Goal: Transaction & Acquisition: Purchase product/service

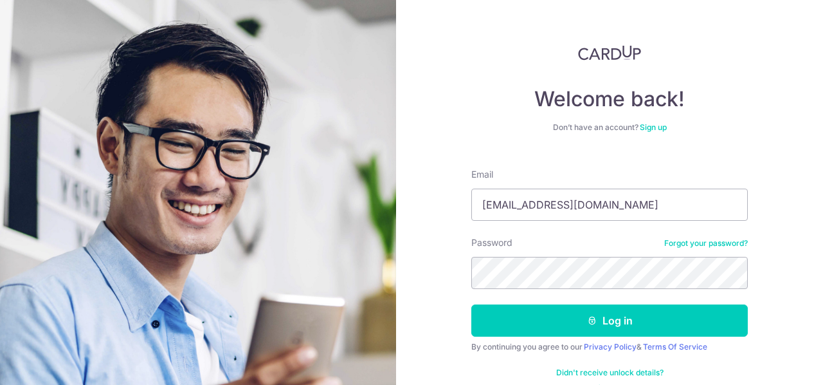
type input "gracelxy1705@gmail.com"
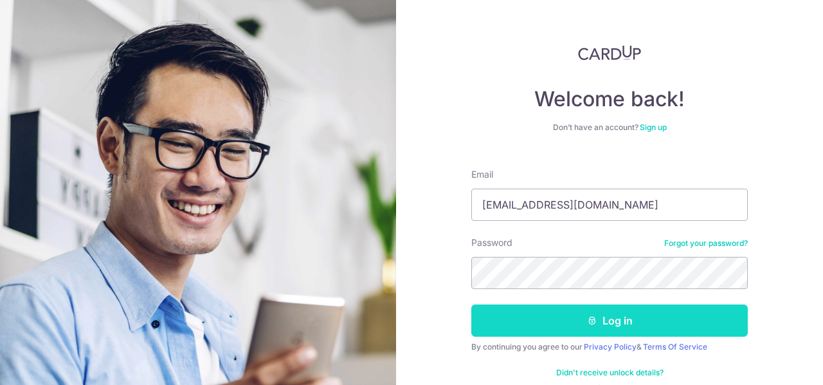
click at [567, 318] on button "Log in" at bounding box center [610, 320] width 277 height 32
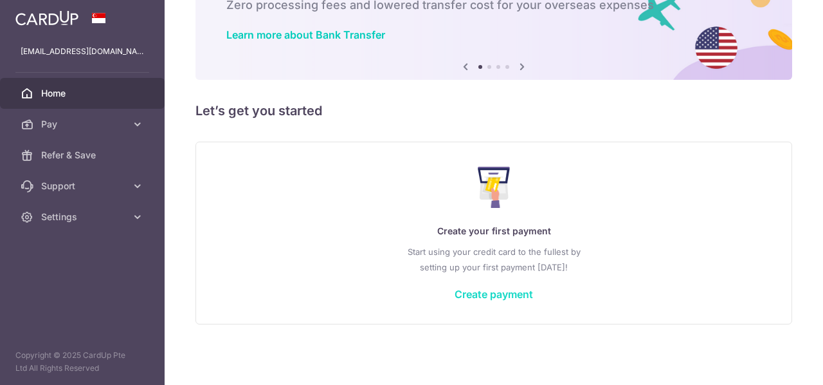
click at [502, 293] on link "Create payment" at bounding box center [494, 294] width 78 height 13
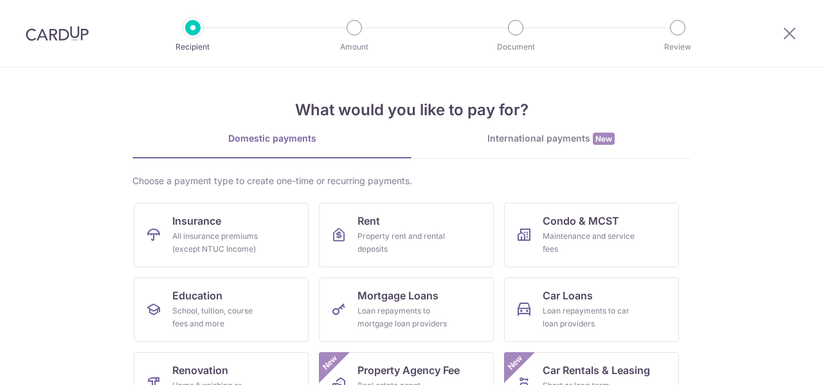
scroll to position [129, 0]
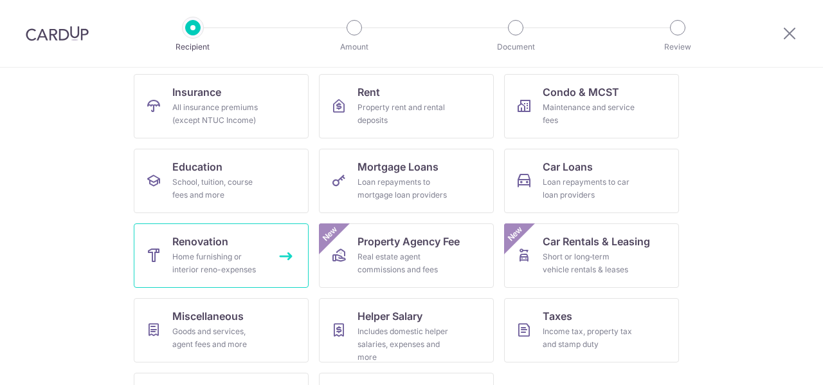
click at [243, 256] on div "Home furnishing or interior reno-expenses" at bounding box center [218, 263] width 93 height 26
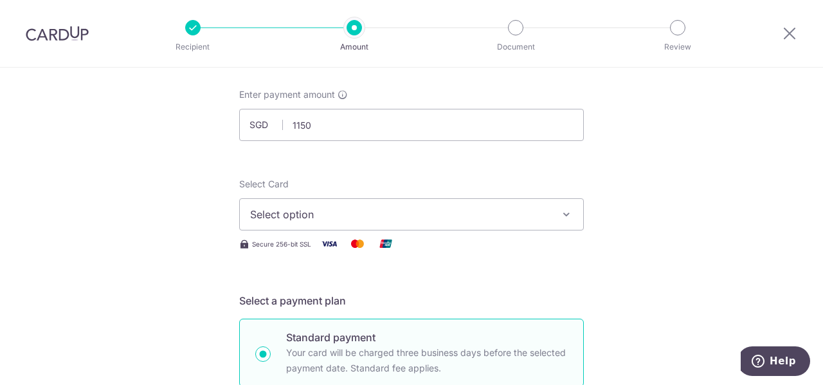
type input "1,150.00"
click at [369, 202] on button "Select option" at bounding box center [411, 214] width 345 height 32
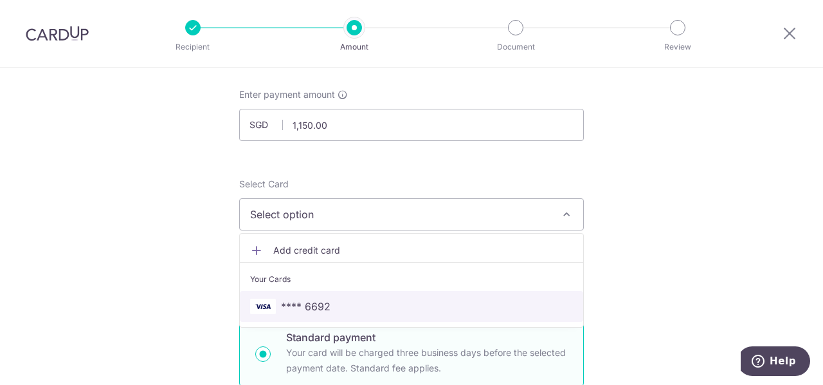
click at [315, 295] on link "**** 6692" at bounding box center [412, 306] width 344 height 31
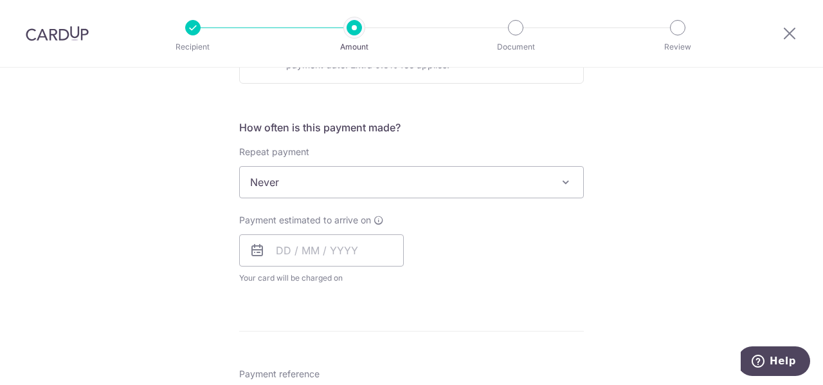
scroll to position [450, 0]
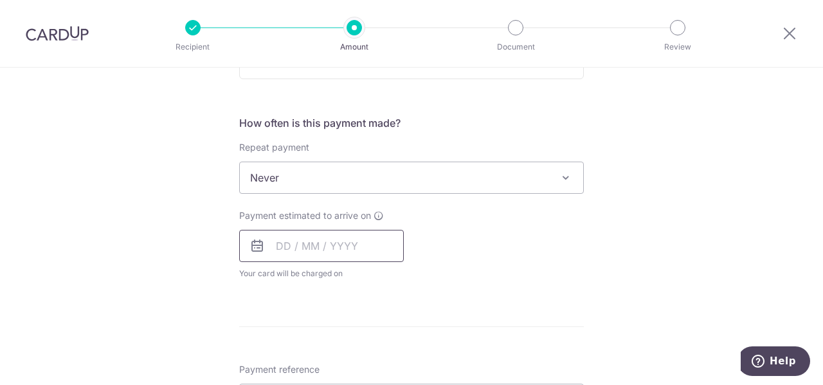
click at [307, 254] on input "text" at bounding box center [321, 246] width 165 height 32
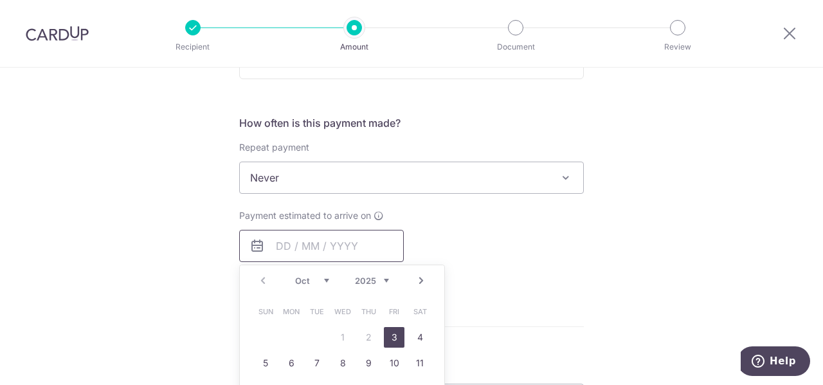
scroll to position [515, 0]
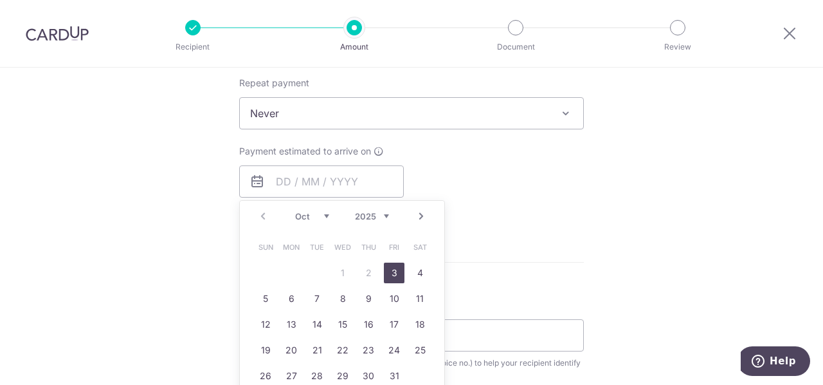
click at [391, 266] on link "3" at bounding box center [394, 272] width 21 height 21
type input "[DATE]"
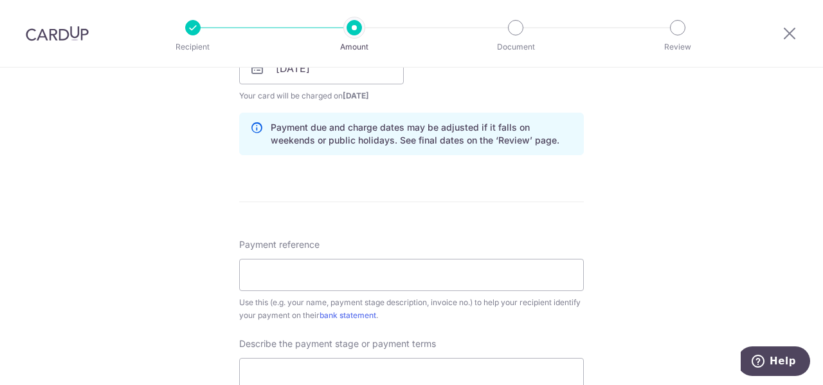
scroll to position [643, 0]
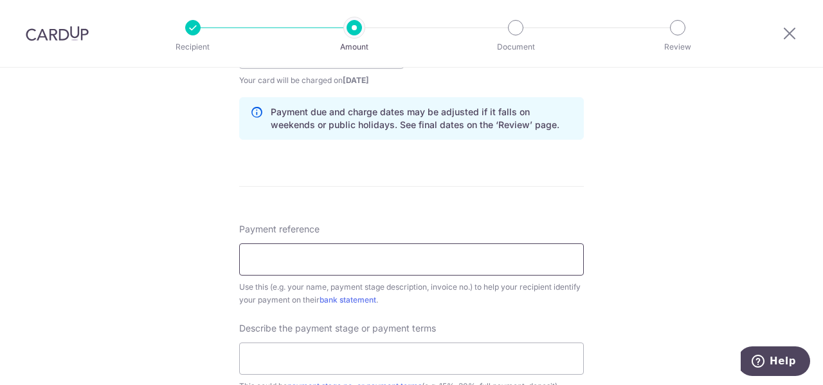
click at [430, 260] on input "Payment reference" at bounding box center [411, 259] width 345 height 32
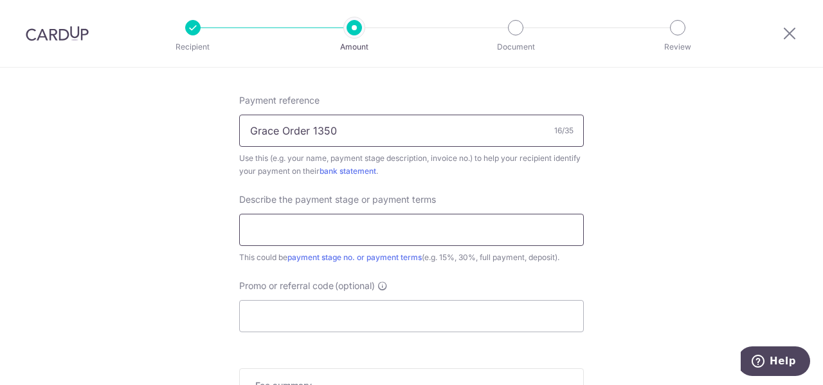
type input "Grace Order 1350"
click at [432, 222] on input "text" at bounding box center [411, 230] width 345 height 32
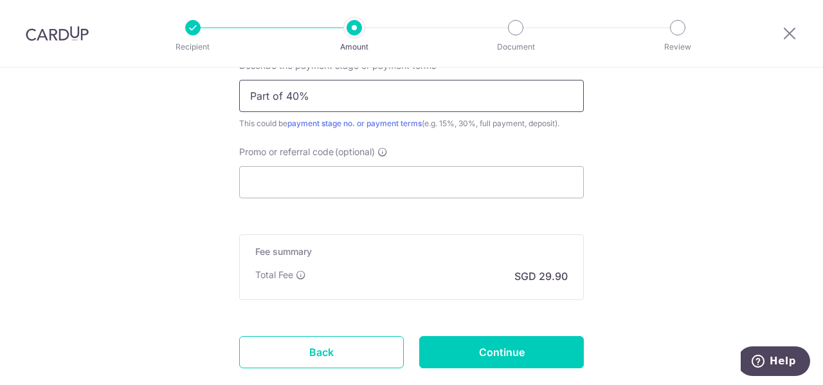
scroll to position [982, 0]
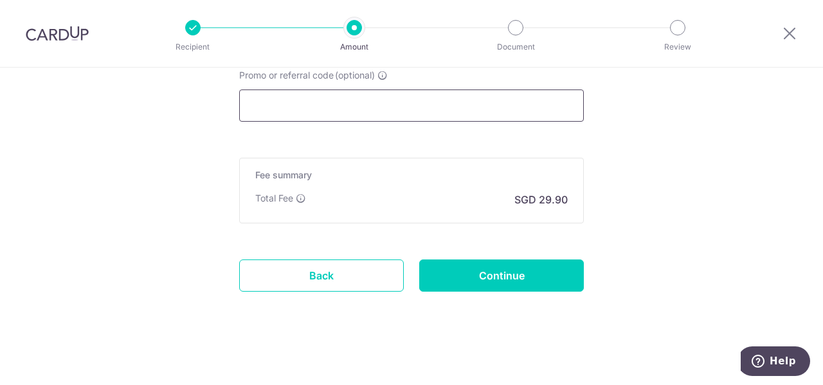
type input "Part of 40%"
click at [374, 103] on input "Promo or referral code (optional)" at bounding box center [411, 105] width 345 height 32
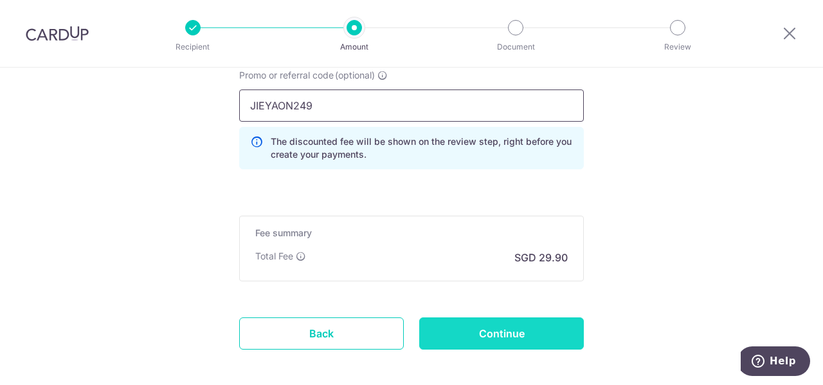
type input "JIEYAON249"
click at [493, 327] on input "Continue" at bounding box center [501, 333] width 165 height 32
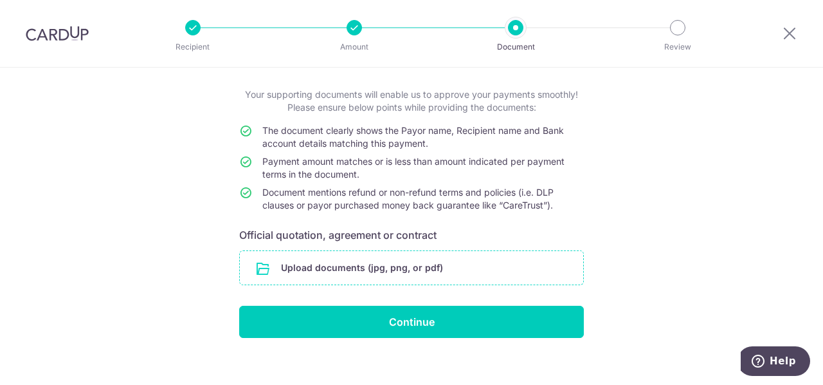
click at [485, 277] on input "file" at bounding box center [412, 267] width 344 height 33
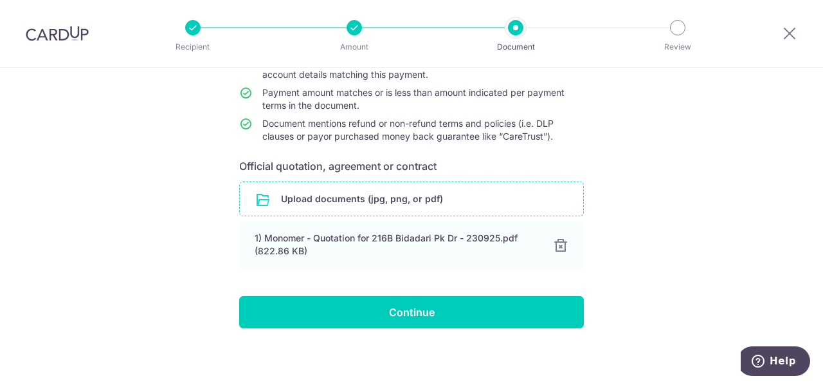
scroll to position [136, 0]
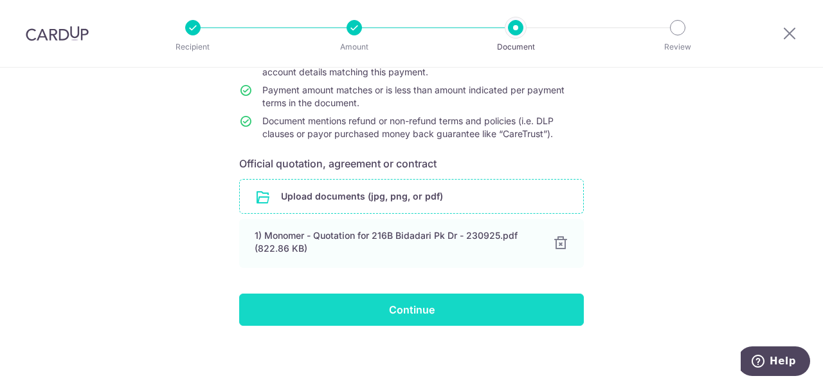
click at [492, 298] on input "Continue" at bounding box center [411, 309] width 345 height 32
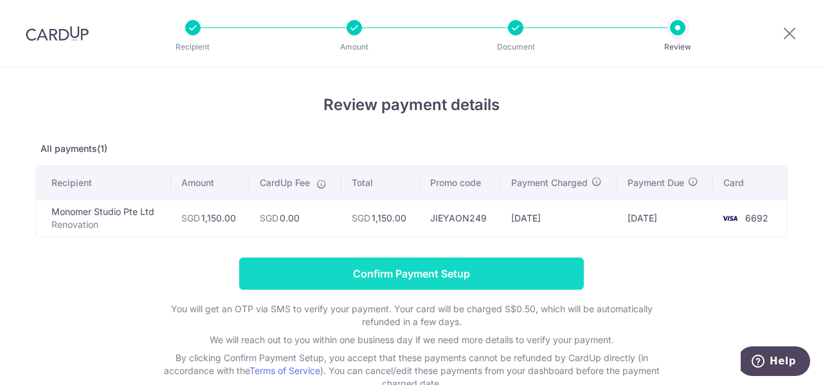
click at [387, 271] on input "Confirm Payment Setup" at bounding box center [411, 273] width 345 height 32
